Goal: Obtain resource: Download file/media

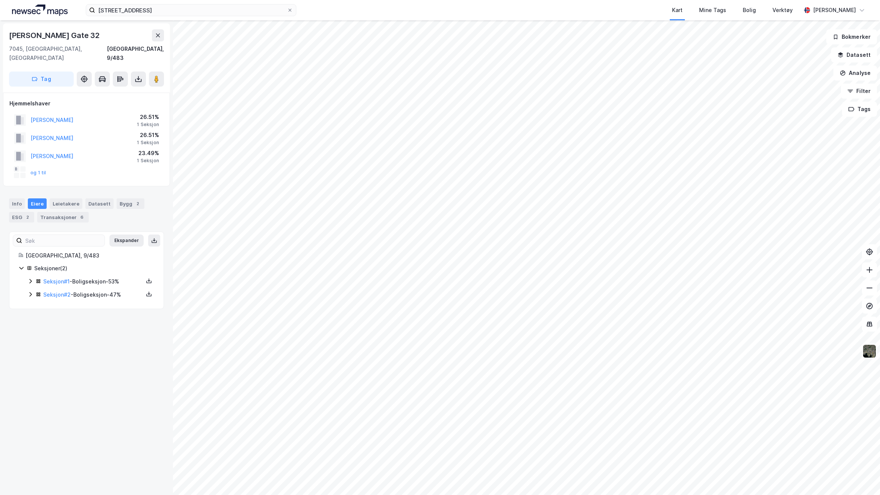
click at [14, 288] on div "[GEOGRAPHIC_DATA], 9/483 Seksjoner ( 2 ) Seksjon # 1 - Boligseksjon - 53% Seksj…" at bounding box center [86, 275] width 154 height 49
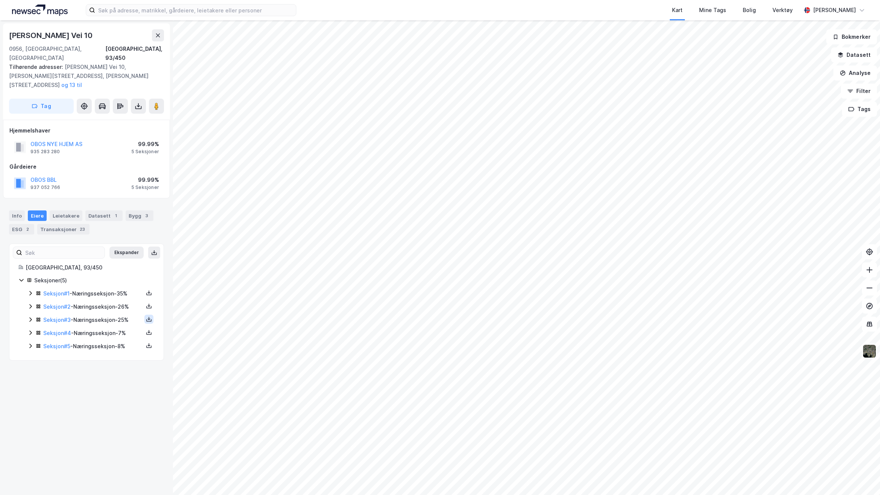
click at [146, 316] on icon at bounding box center [149, 319] width 6 height 6
click at [91, 292] on div "Grunnbok" at bounding box center [103, 296] width 25 height 9
